Goal: Transaction & Acquisition: Purchase product/service

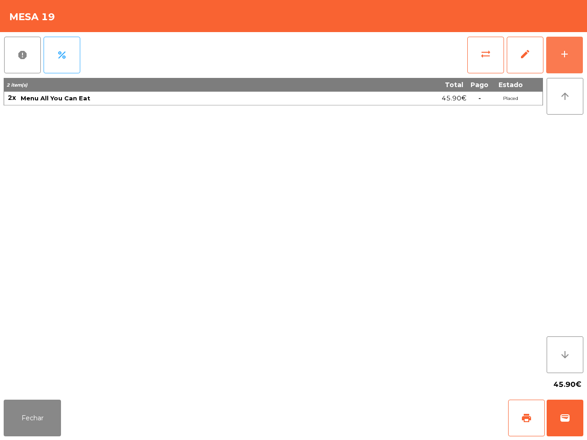
drag, startPoint x: 0, startPoint y: 0, endPoint x: 544, endPoint y: 56, distance: 546.9
click at [557, 57] on button "add" at bounding box center [564, 55] width 37 height 37
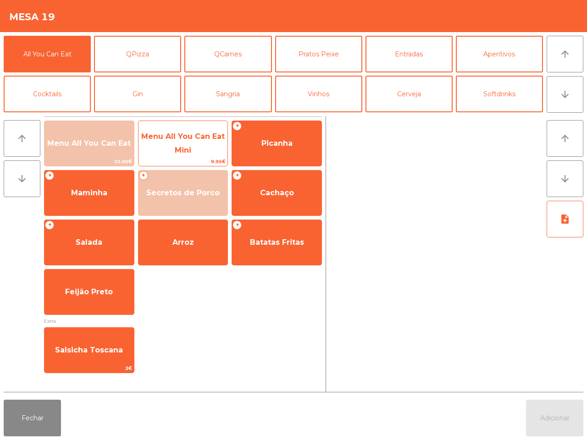
click at [156, 141] on span "Menu All You Can Eat Mini" at bounding box center [182, 143] width 89 height 39
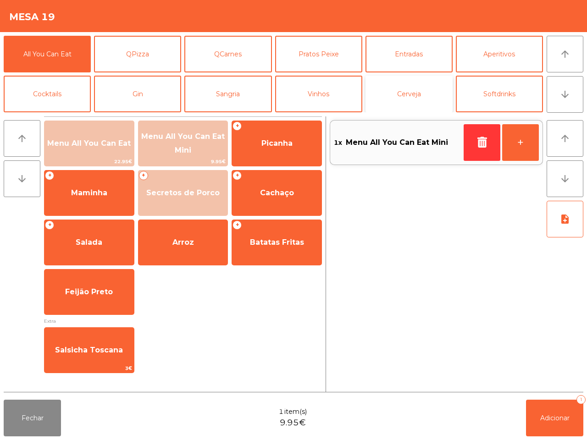
click at [418, 99] on button "Cerveja" at bounding box center [408, 94] width 87 height 37
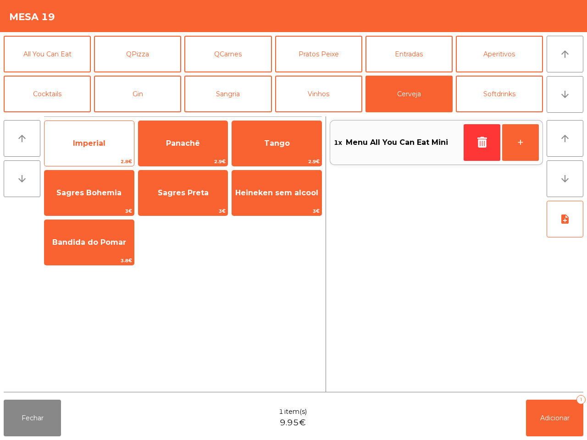
click at [112, 139] on span "Imperial" at bounding box center [88, 143] width 89 height 25
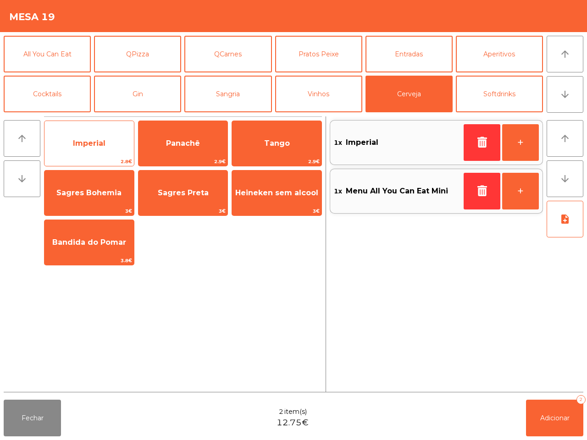
click at [111, 135] on span "Imperial" at bounding box center [88, 143] width 89 height 25
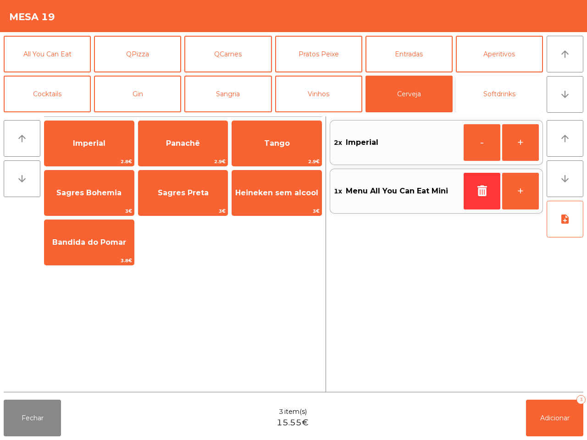
drag, startPoint x: 476, startPoint y: 88, endPoint x: 468, endPoint y: 88, distance: 7.8
click at [477, 88] on button "Softdrinks" at bounding box center [499, 94] width 87 height 37
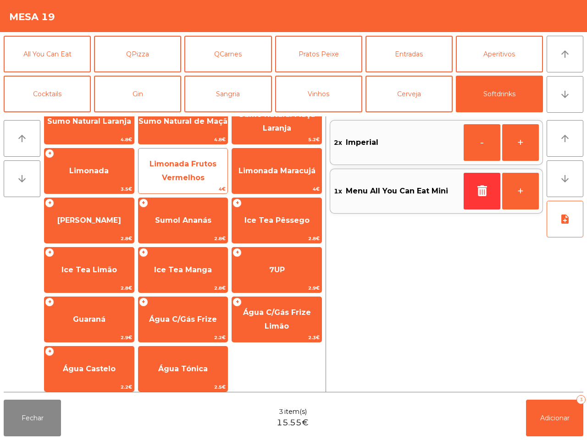
scroll to position [75, 0]
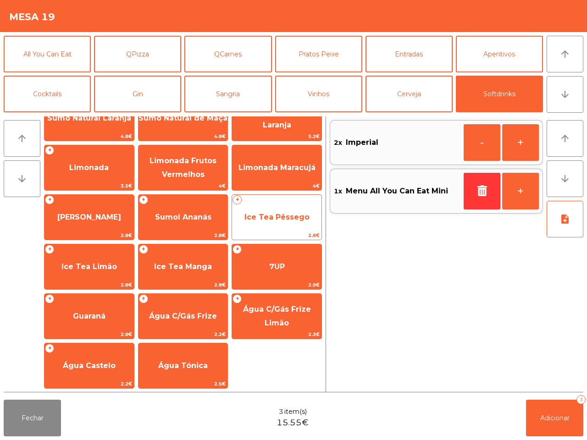
click at [250, 209] on span "Ice Tea Pêssego" at bounding box center [276, 217] width 89 height 25
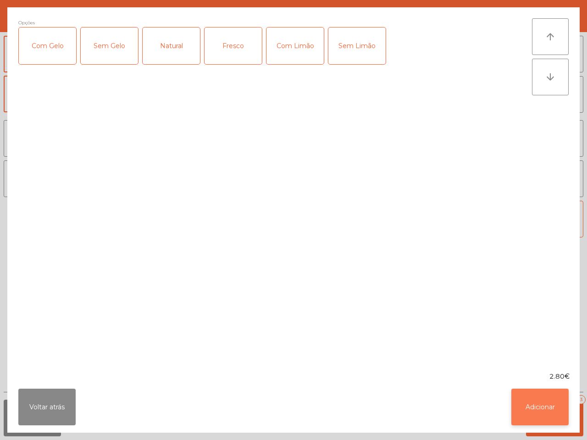
click at [535, 399] on button "Adicionar" at bounding box center [539, 407] width 57 height 37
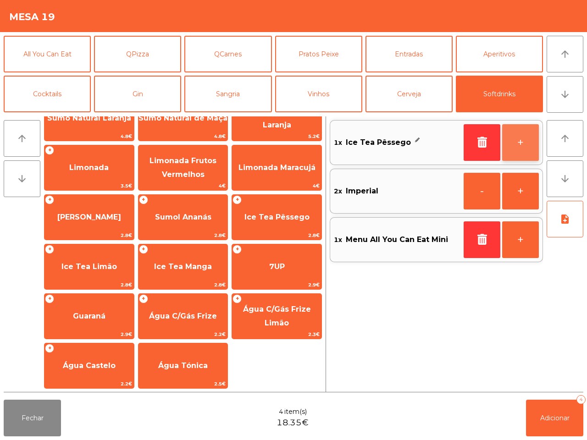
click at [524, 140] on button "+" at bounding box center [520, 142] width 37 height 37
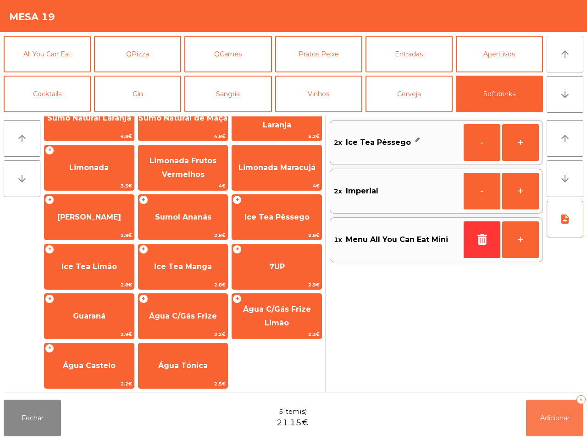
click at [538, 413] on button "Adicionar 5" at bounding box center [554, 418] width 57 height 37
